Goal: Find specific page/section: Find specific page/section

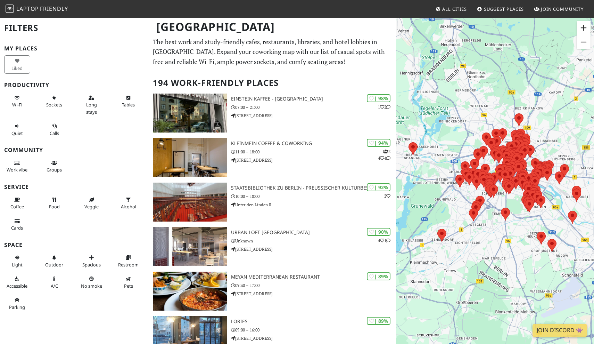
click at [584, 25] on button "Vergrößern" at bounding box center [584, 28] width 14 height 14
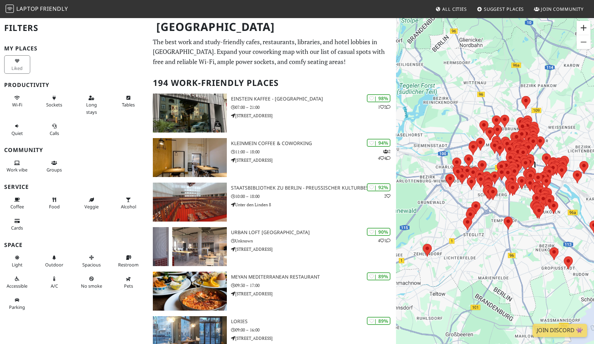
click at [584, 25] on button "Vergrößern" at bounding box center [584, 28] width 14 height 14
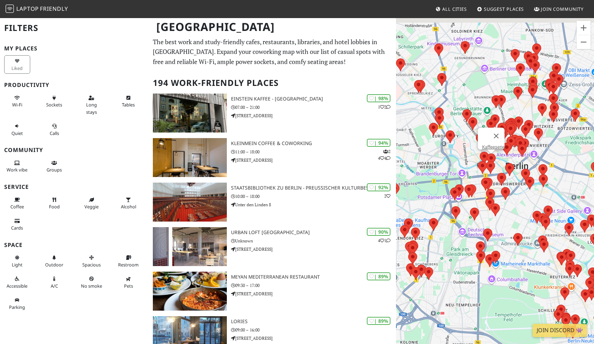
drag, startPoint x: 553, startPoint y: 98, endPoint x: 469, endPoint y: 164, distance: 106.4
click at [487, 153] on area at bounding box center [487, 153] width 0 height 0
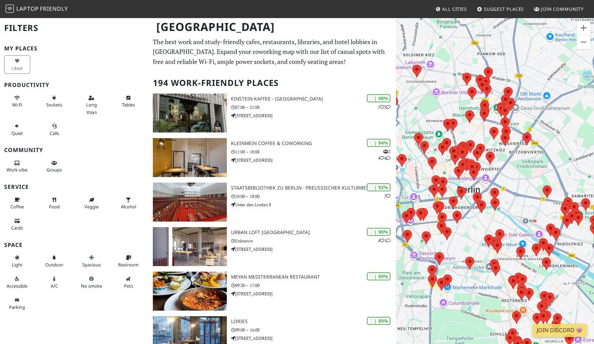
drag, startPoint x: 518, startPoint y: 148, endPoint x: 507, endPoint y: 157, distance: 14.9
click at [507, 157] on div at bounding box center [495, 189] width 198 height 344
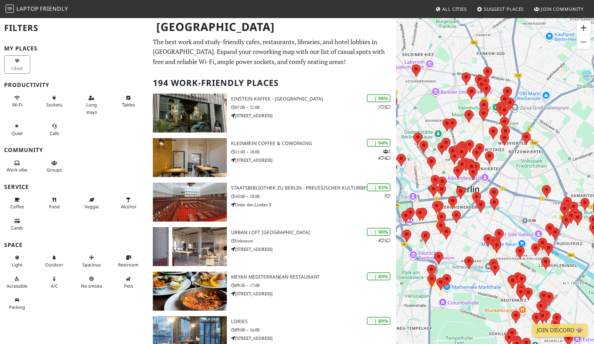
click at [585, 27] on button "Vergrößern" at bounding box center [584, 28] width 14 height 14
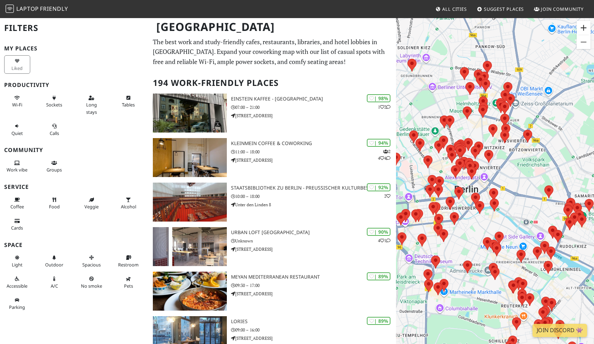
click at [585, 27] on button "Vergrößern" at bounding box center [584, 28] width 14 height 14
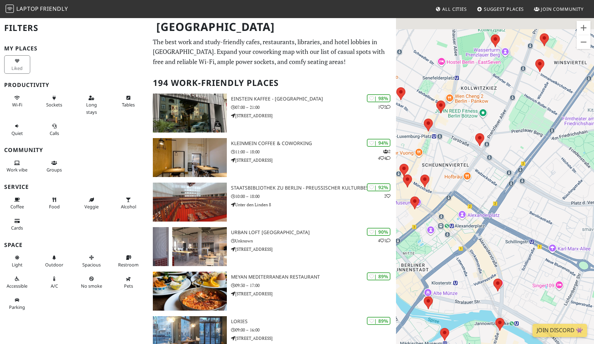
drag, startPoint x: 544, startPoint y: 117, endPoint x: 560, endPoint y: 202, distance: 86.1
click at [560, 200] on div at bounding box center [495, 189] width 198 height 344
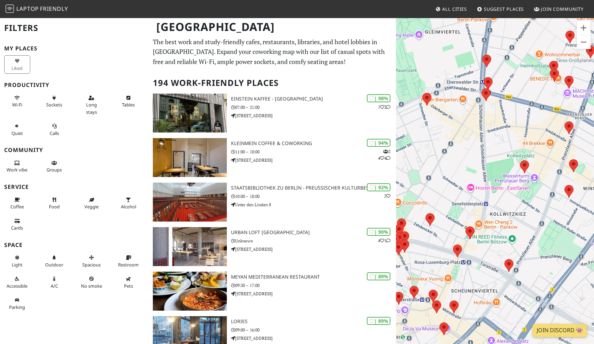
drag, startPoint x: 513, startPoint y: 200, endPoint x: 507, endPoint y: 216, distance: 17.4
click at [507, 216] on div at bounding box center [495, 189] width 198 height 344
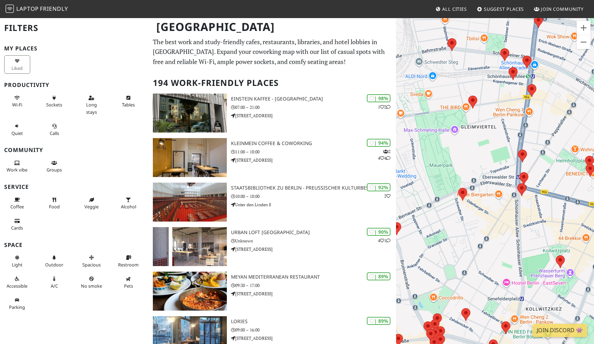
drag, startPoint x: 486, startPoint y: 153, endPoint x: 523, endPoint y: 244, distance: 98.2
click at [523, 244] on div at bounding box center [495, 189] width 198 height 344
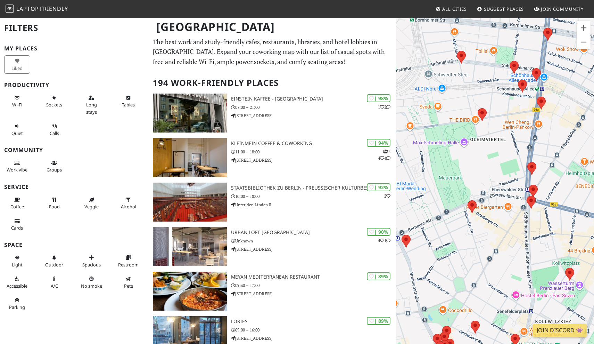
drag, startPoint x: 488, startPoint y: 191, endPoint x: 497, endPoint y: 204, distance: 15.7
click at [497, 204] on div at bounding box center [495, 189] width 198 height 344
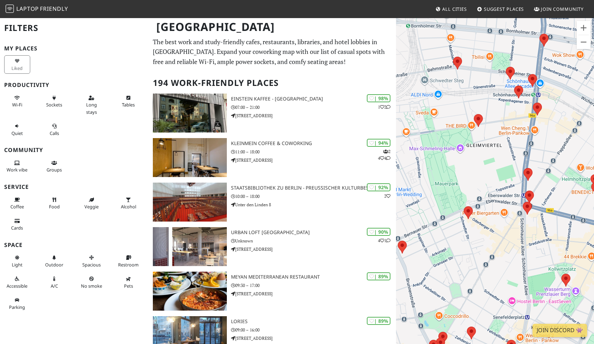
drag, startPoint x: 517, startPoint y: 101, endPoint x: 513, endPoint y: 108, distance: 8.1
click at [513, 108] on div at bounding box center [495, 189] width 198 height 344
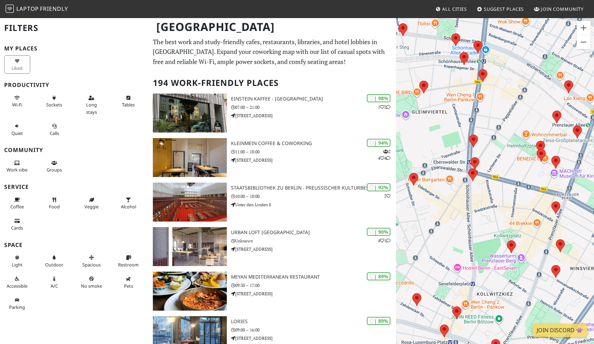
drag, startPoint x: 569, startPoint y: 131, endPoint x: 515, endPoint y: 98, distance: 63.5
click at [515, 97] on div at bounding box center [495, 189] width 198 height 344
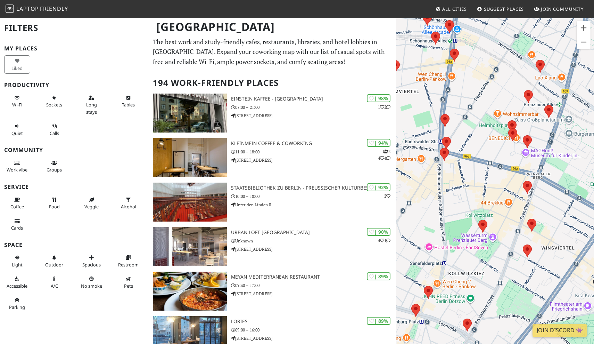
drag, startPoint x: 547, startPoint y: 127, endPoint x: 519, endPoint y: 106, distance: 35.2
click at [519, 106] on div at bounding box center [495, 189] width 198 height 344
click at [544, 105] on area at bounding box center [544, 105] width 0 height 0
click at [548, 96] on link "Mo's Coffee" at bounding box center [550, 98] width 23 height 5
